Goal: Communication & Community: Answer question/provide support

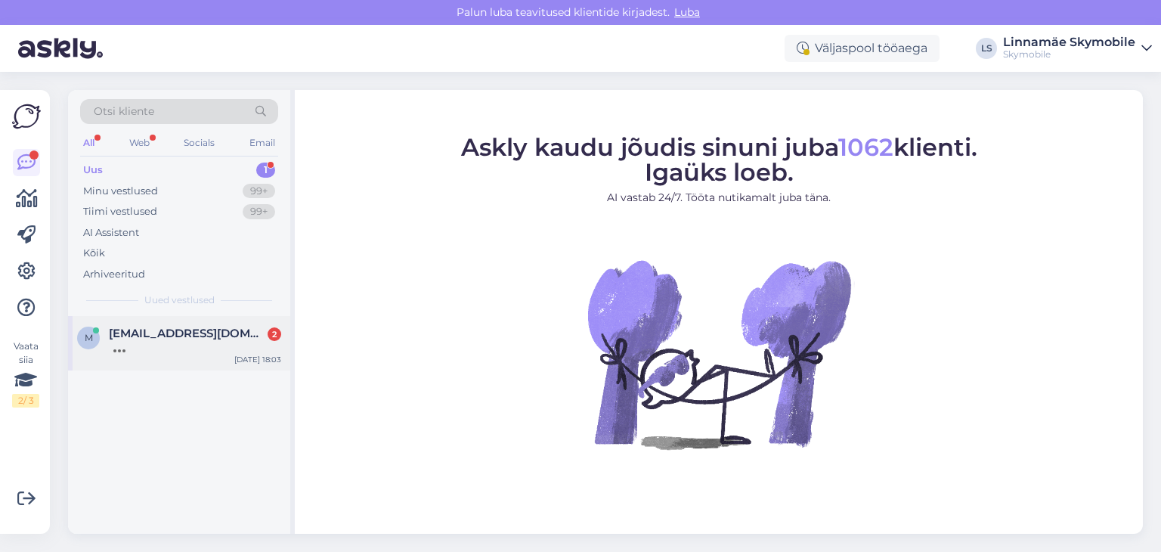
click at [178, 336] on span "[EMAIL_ADDRESS][DOMAIN_NAME]" at bounding box center [187, 334] width 157 height 14
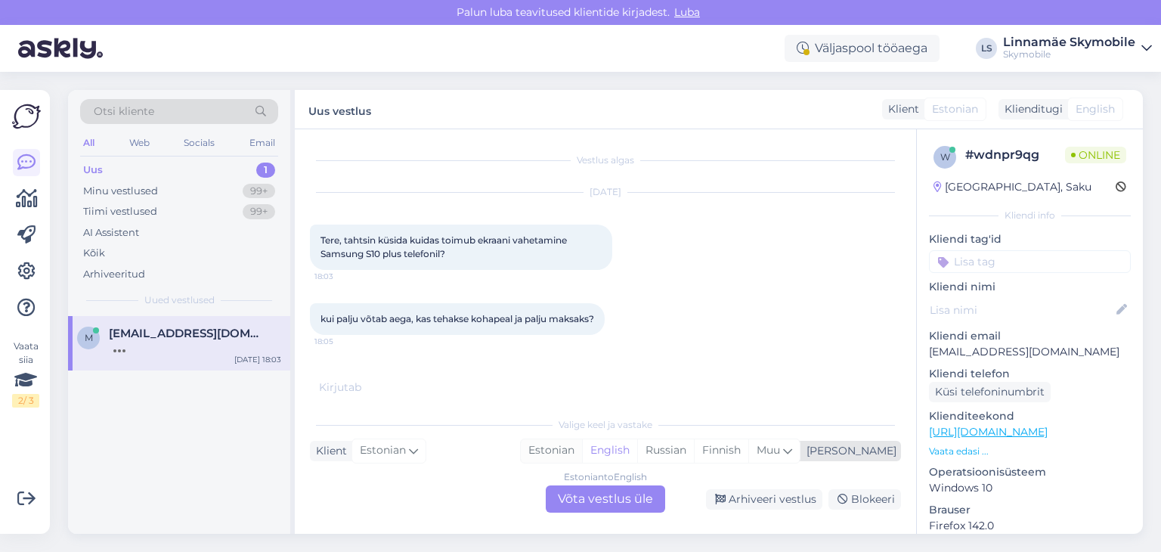
click at [582, 452] on div "Estonian" at bounding box center [551, 450] width 61 height 23
click at [596, 498] on div "Estonian to Estonian Võta vestlus üle" at bounding box center [605, 498] width 119 height 27
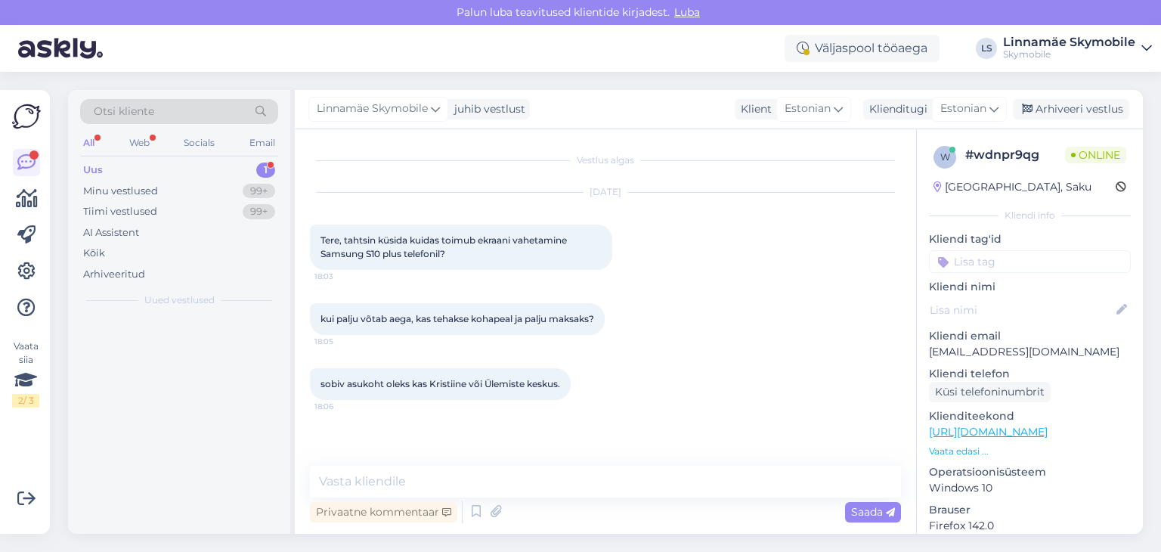
scroll to position [0, 0]
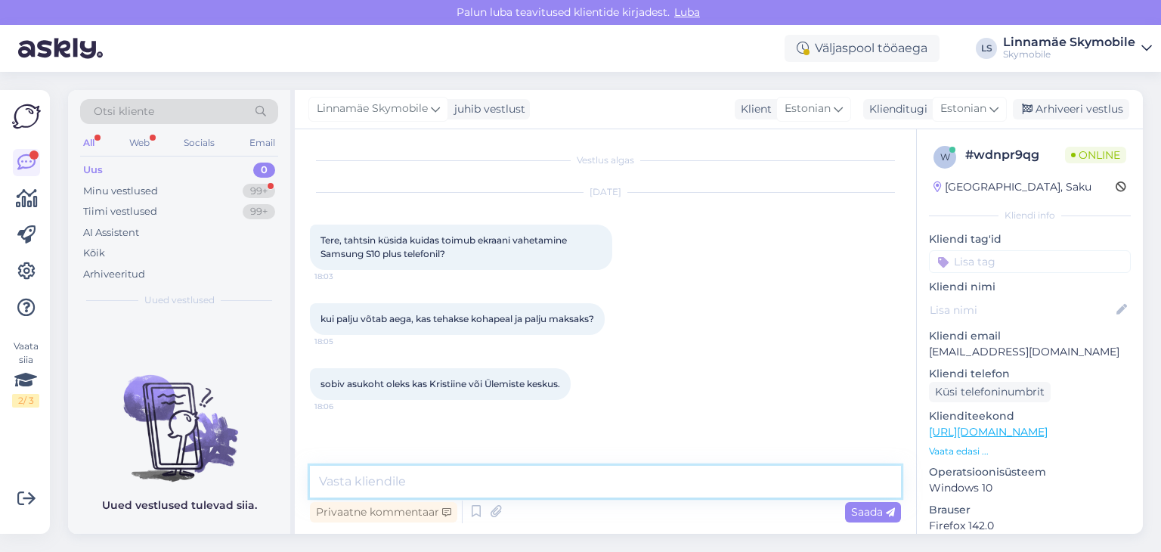
click at [514, 479] on textarea at bounding box center [605, 482] width 591 height 32
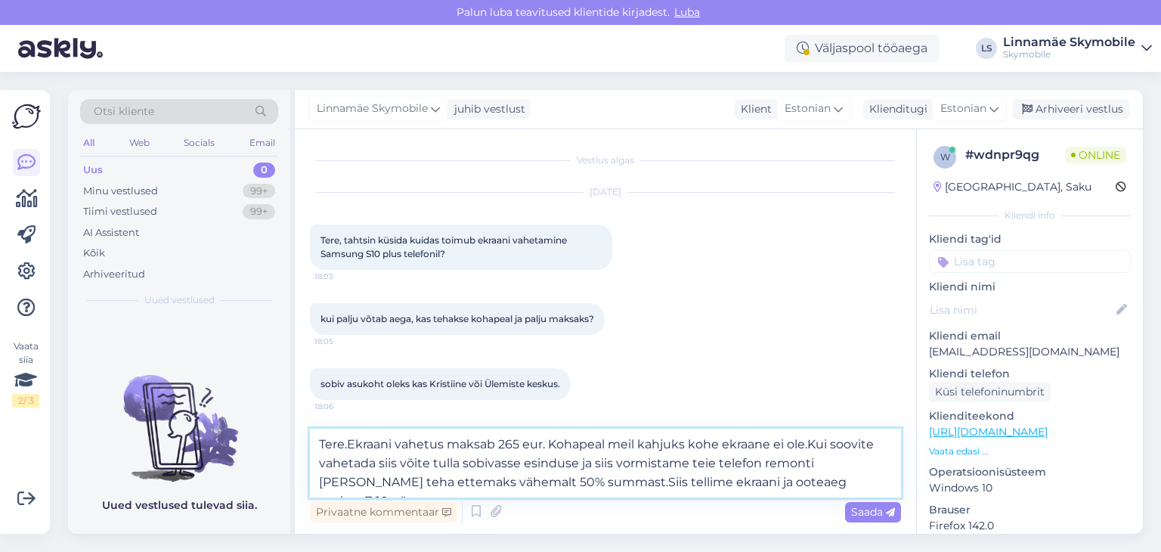
type textarea "Tere.Ekraani vahetus maksab 265 eur. Kohapeal meil kahjuks kohe ekraane ei ole.…"
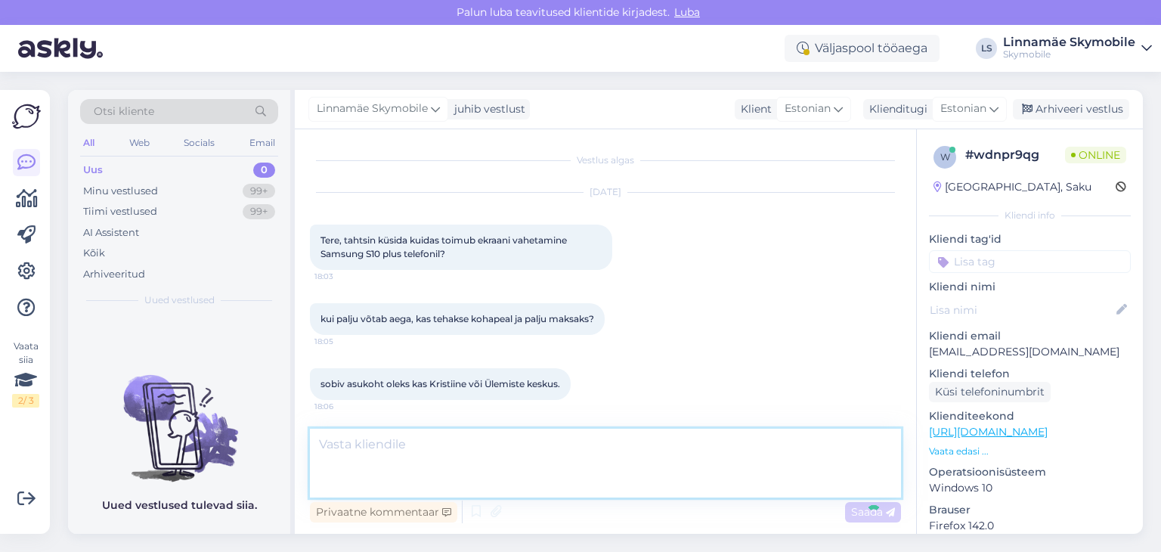
scroll to position [85, 0]
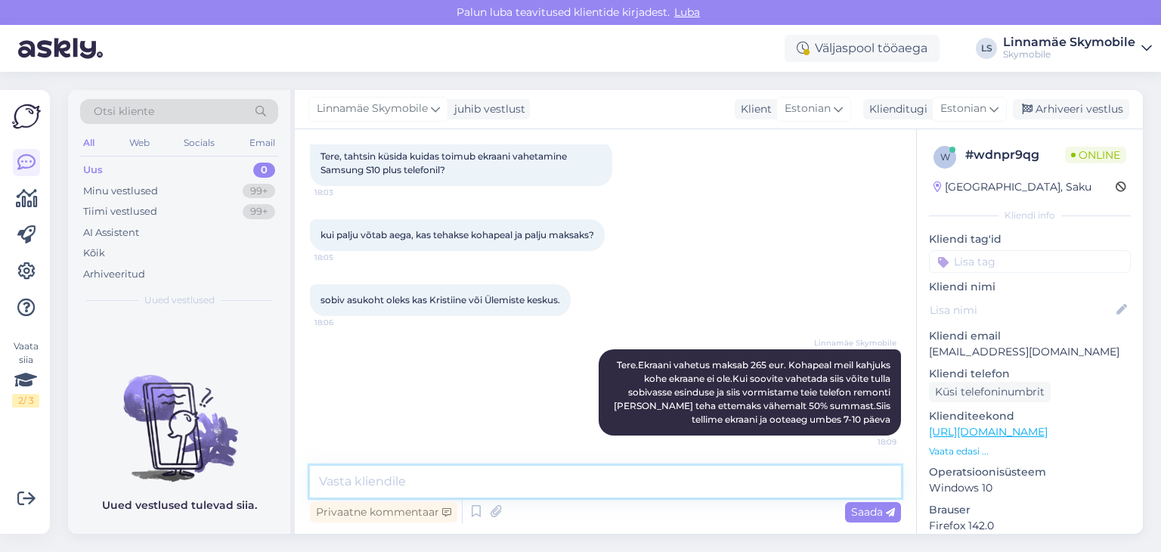
click at [475, 483] on textarea at bounding box center [605, 482] width 591 height 32
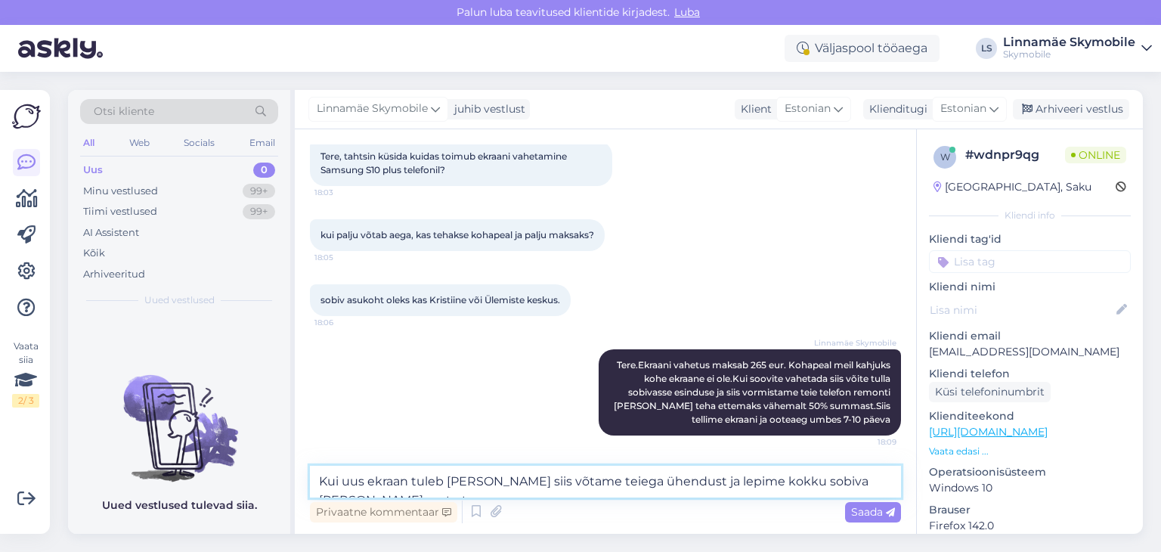
scroll to position [103, 0]
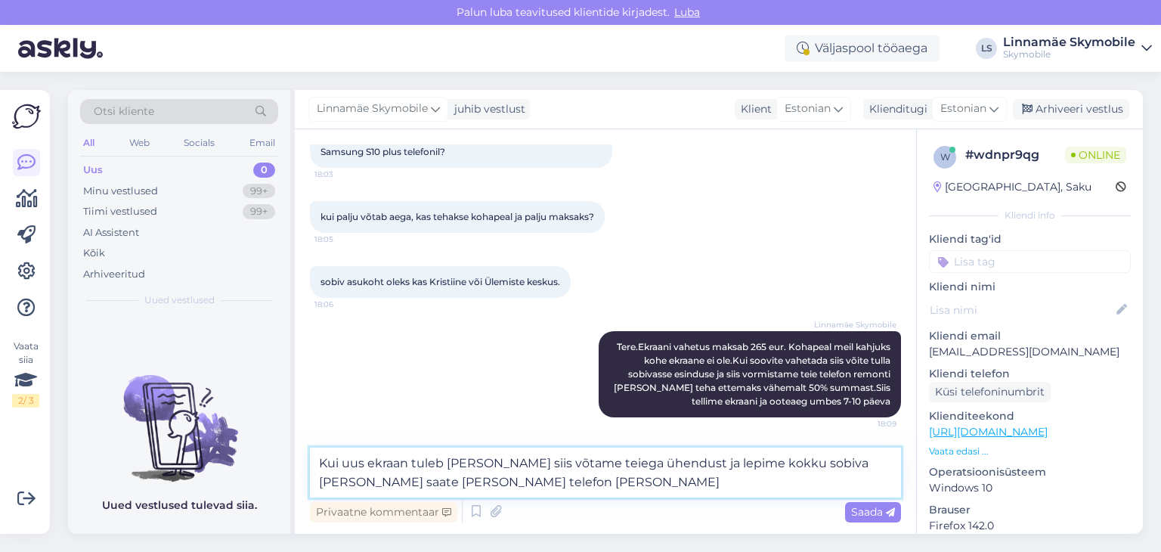
drag, startPoint x: 472, startPoint y: 482, endPoint x: 825, endPoint y: 459, distance: 354.6
click at [825, 459] on textarea "Kui uus ekraan tuleb [PERSON_NAME] siis võtame teiega ühendust ja lepime kokku …" at bounding box center [605, 473] width 591 height 50
type textarea "Kui uus ekraan tuleb [PERSON_NAME] siis võtame teiega ühendust ja lepime kokku …"
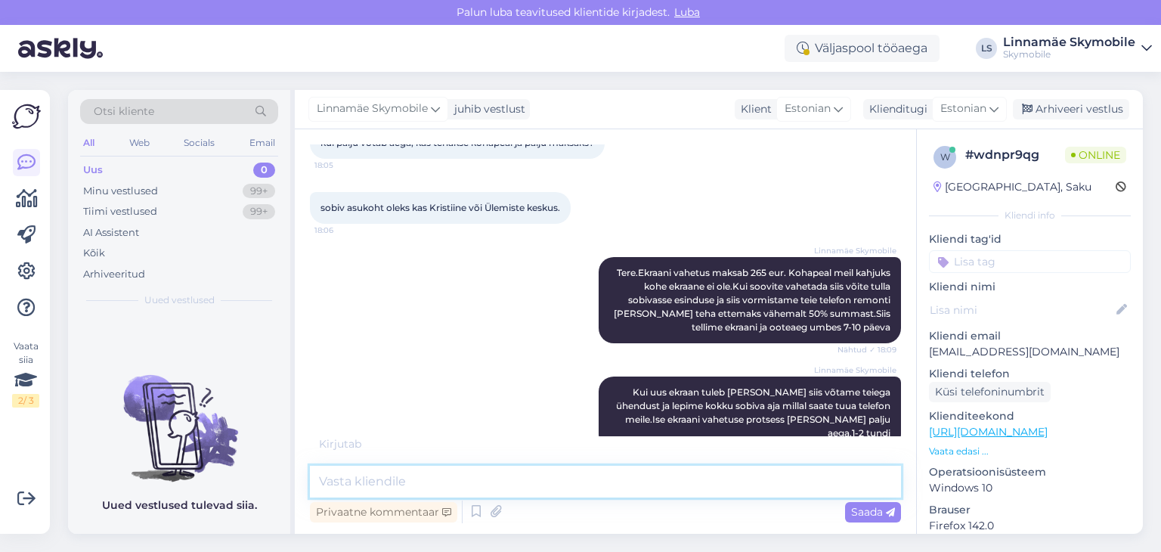
scroll to position [192, 0]
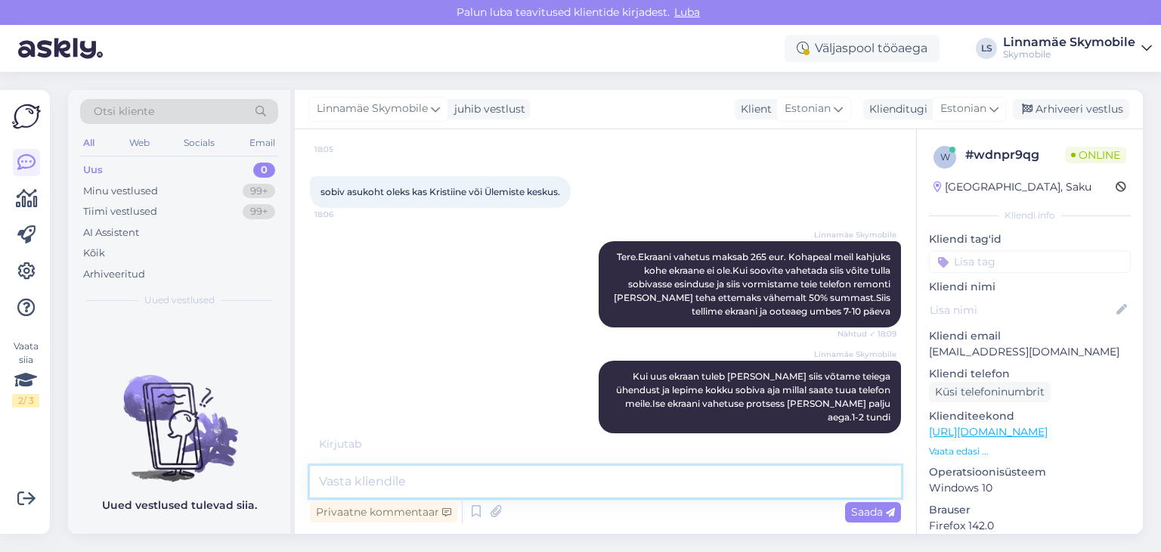
click at [621, 488] on textarea at bounding box center [605, 482] width 591 height 32
click at [620, 488] on textarea at bounding box center [605, 482] width 591 height 32
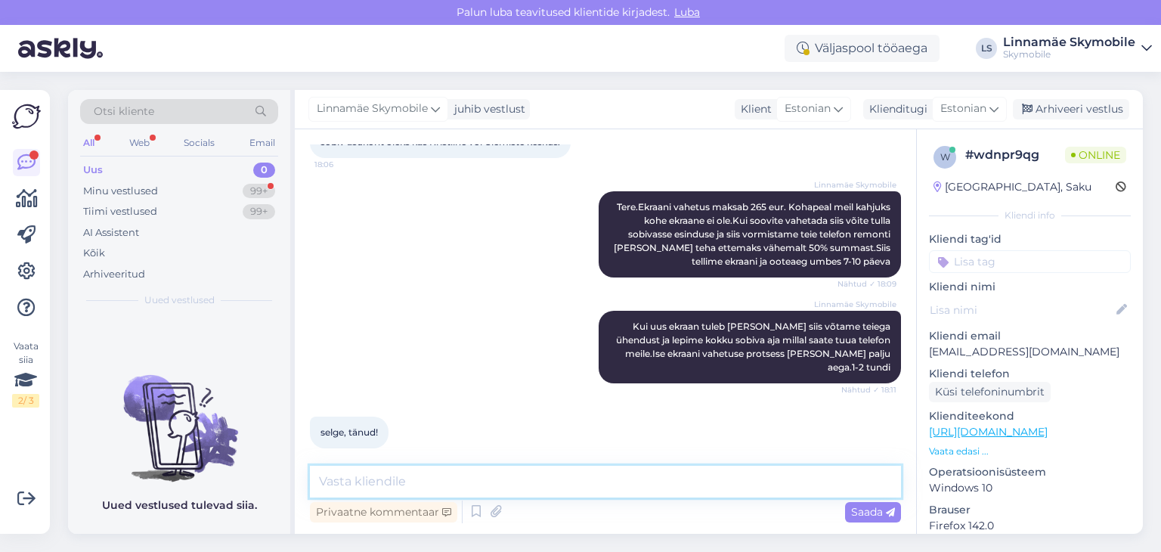
click at [614, 479] on textarea at bounding box center [605, 482] width 591 height 32
